Goal: Task Accomplishment & Management: Manage account settings

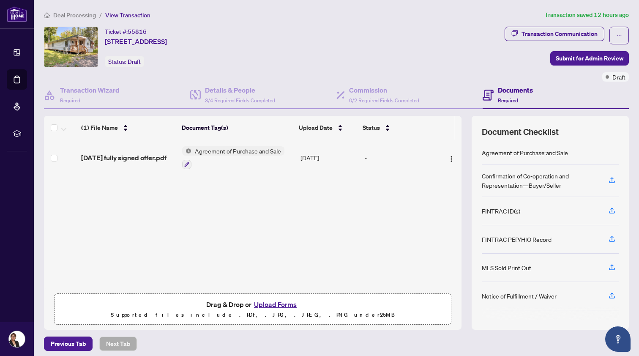
click at [277, 222] on div "(1) File Name Document Tag(s) Upload Date Status [DATE] fully signed offer.pdf …" at bounding box center [253, 214] width 418 height 149
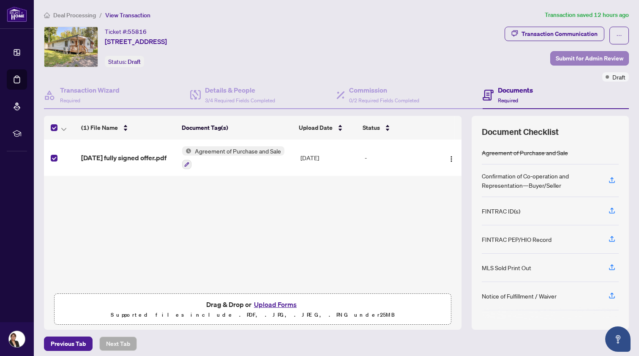
click at [582, 54] on span "Submit for Admin Review" at bounding box center [590, 59] width 68 height 14
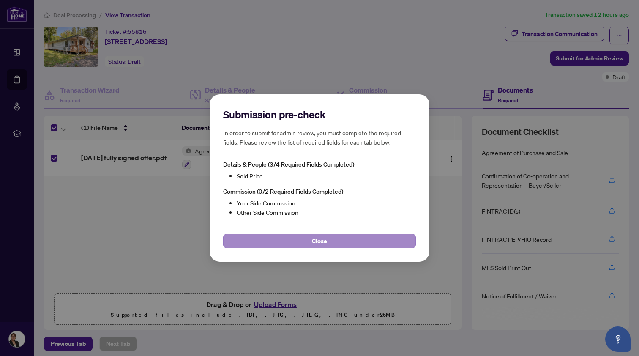
click at [318, 239] on span "Close" at bounding box center [319, 241] width 15 height 14
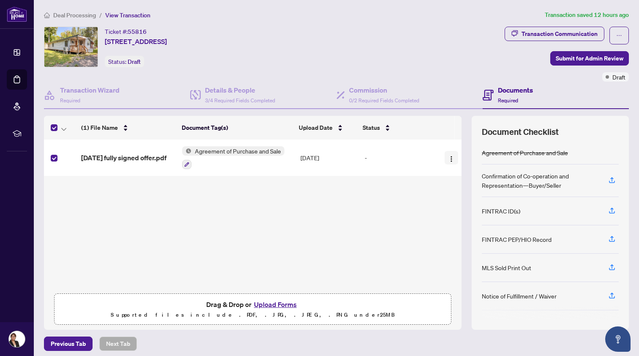
click at [449, 160] on img "button" at bounding box center [451, 159] width 7 height 7
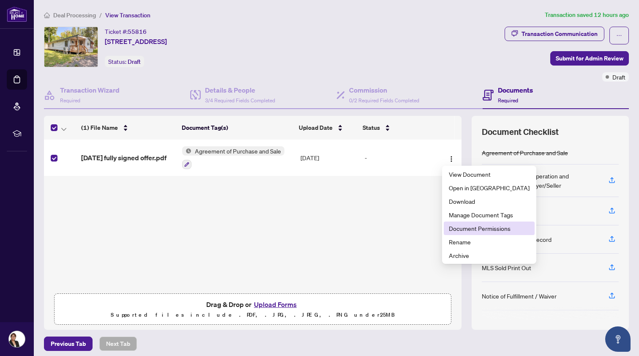
click at [452, 227] on span "Document Permissions" at bounding box center [489, 228] width 81 height 9
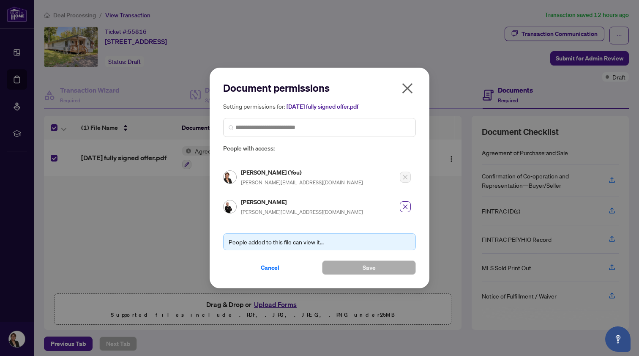
click at [406, 88] on icon "close" at bounding box center [407, 88] width 11 height 11
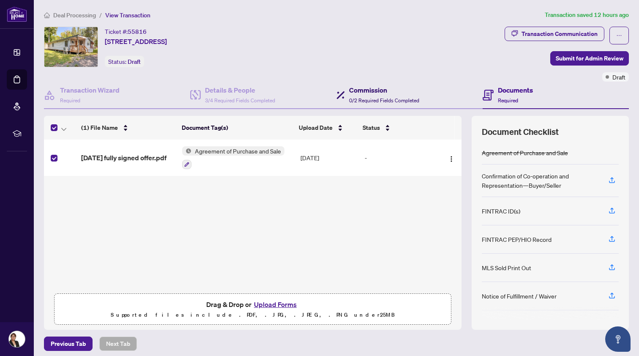
click at [371, 95] on div "Commission 0/2 Required Fields Completed" at bounding box center [384, 95] width 70 height 20
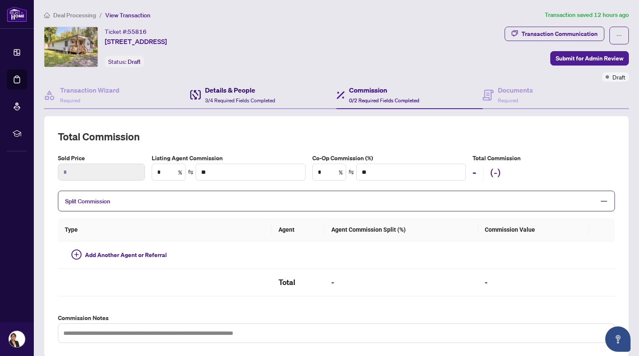
click at [226, 93] on h4 "Details & People" at bounding box center [240, 90] width 70 height 10
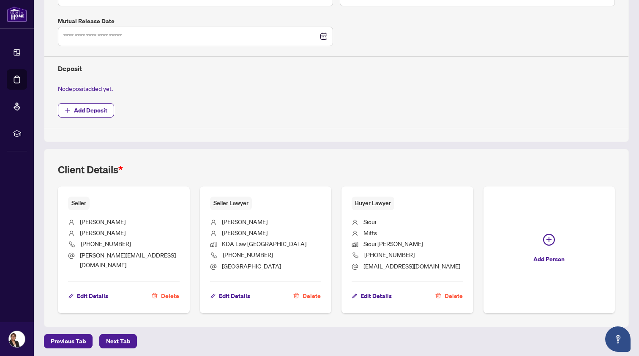
scroll to position [296, 0]
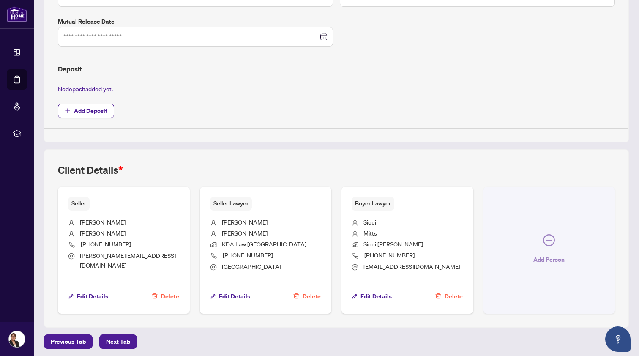
click at [549, 238] on icon "plus-circle" at bounding box center [549, 240] width 5 height 5
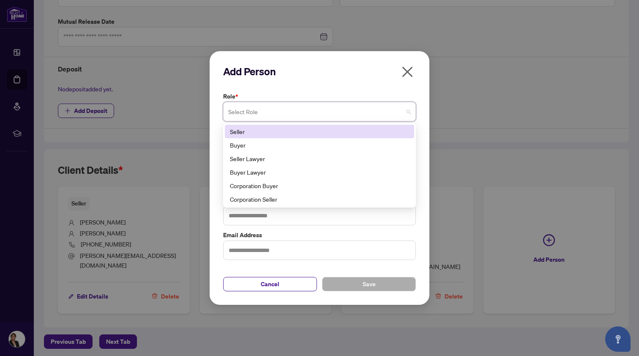
click at [378, 114] on input "search" at bounding box center [315, 113] width 175 height 19
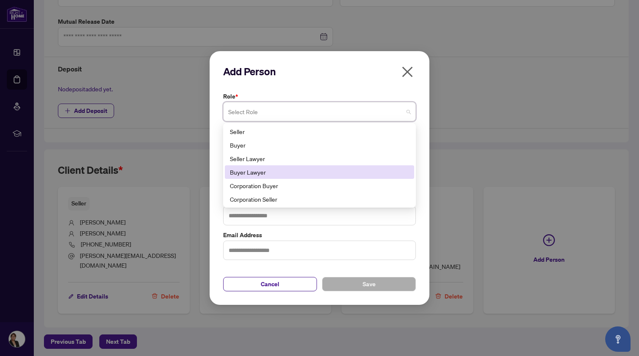
scroll to position [0, 0]
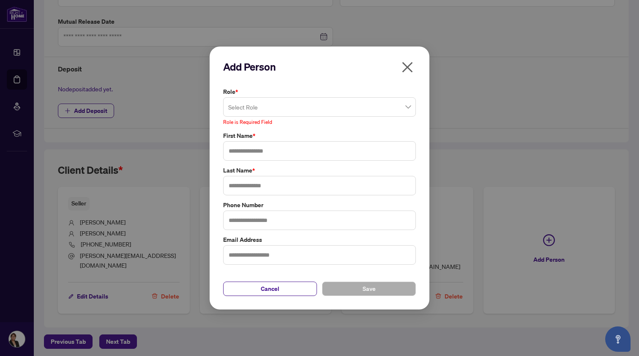
click at [408, 72] on icon "close" at bounding box center [408, 67] width 14 height 14
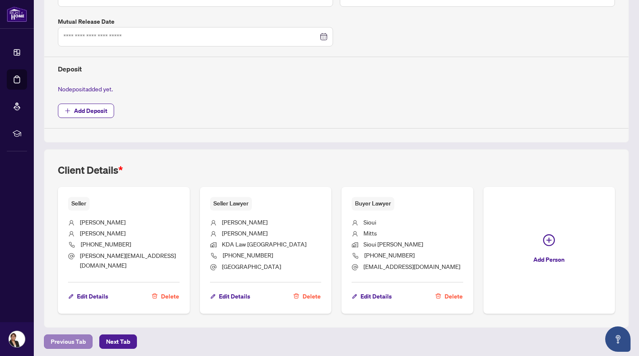
click at [66, 339] on span "Previous Tab" at bounding box center [68, 342] width 35 height 14
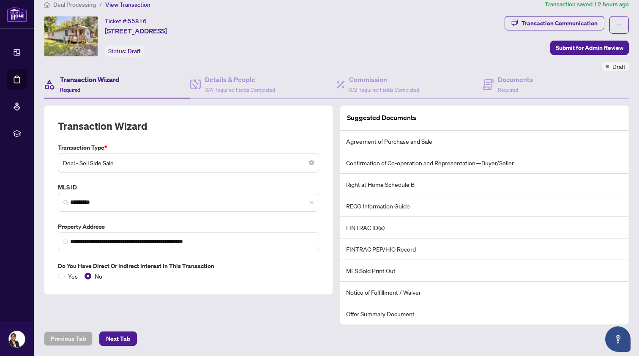
scroll to position [10, 0]
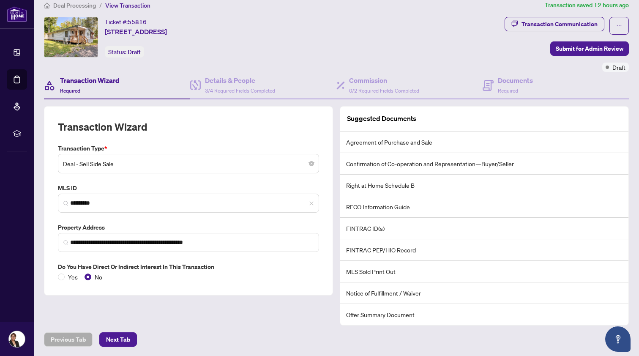
click at [80, 4] on span "Deal Processing" at bounding box center [74, 6] width 43 height 8
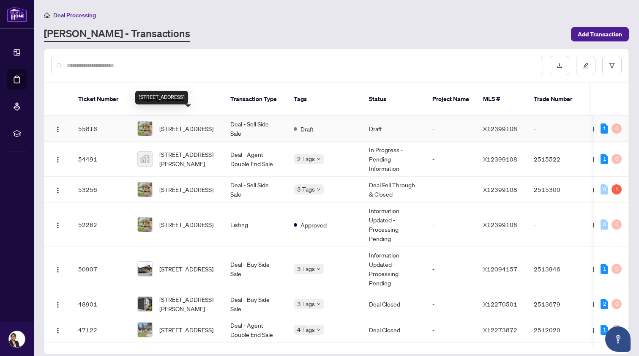
click at [167, 124] on span "[STREET_ADDRESS]" at bounding box center [186, 128] width 54 height 9
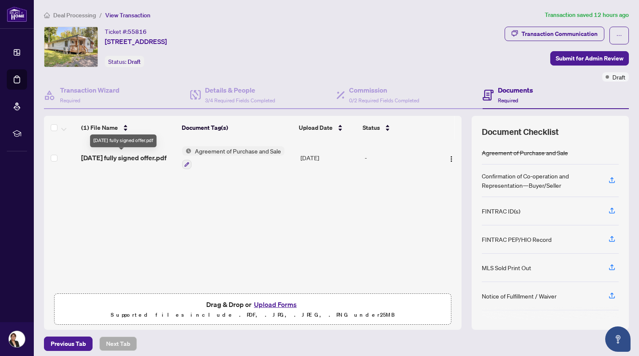
click at [138, 156] on span "[DATE] fully signed offer.pdf" at bounding box center [123, 158] width 85 height 10
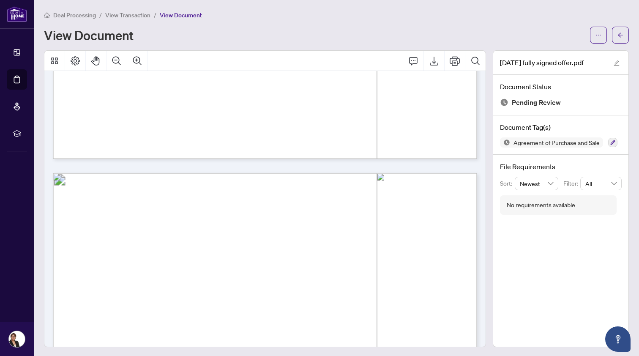
scroll to position [469, 0]
